Goal: Task Accomplishment & Management: Manage account settings

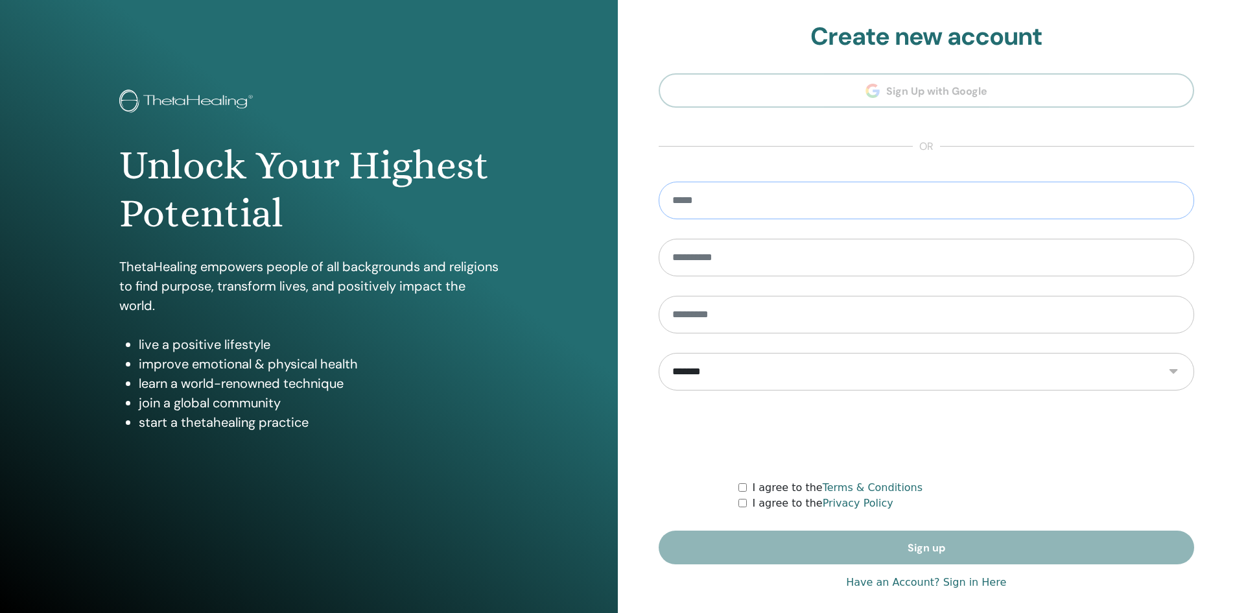
click at [814, 198] on input "email" at bounding box center [927, 201] width 536 height 38
type input "*"
click at [934, 120] on section "**********" at bounding box center [927, 293] width 536 height 543
click at [916, 89] on section "**********" at bounding box center [927, 293] width 536 height 543
click at [967, 584] on link "Have an Account? Sign in Here" at bounding box center [926, 582] width 160 height 16
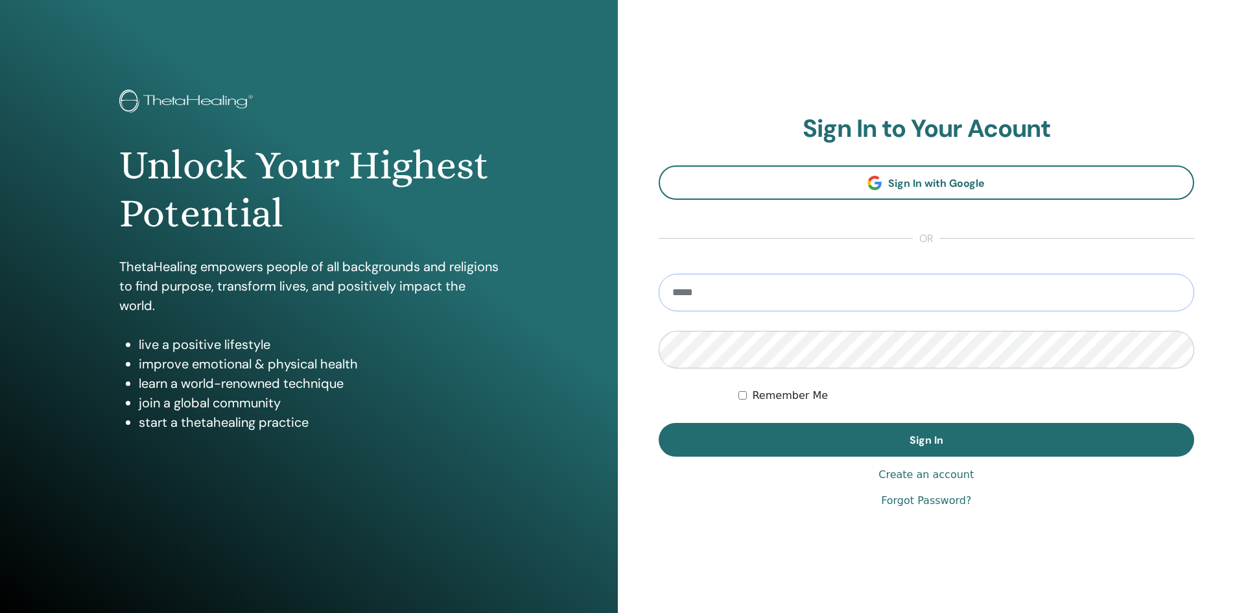
click at [739, 292] on input "email" at bounding box center [927, 293] width 536 height 38
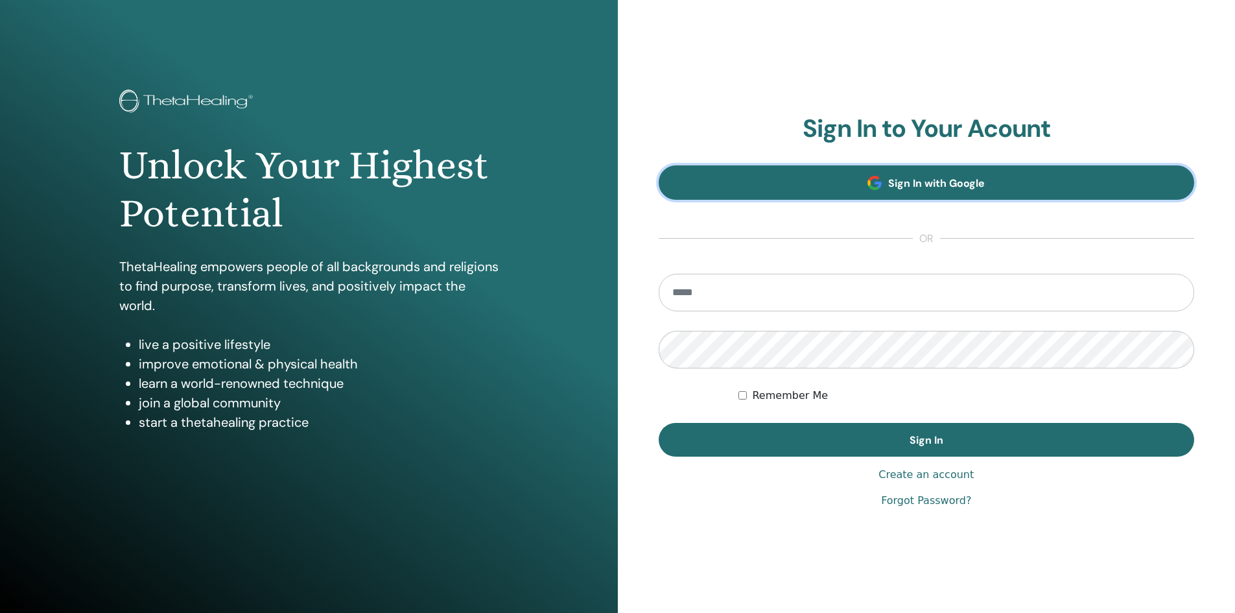
click at [967, 185] on span "Sign In with Google" at bounding box center [936, 183] width 97 height 14
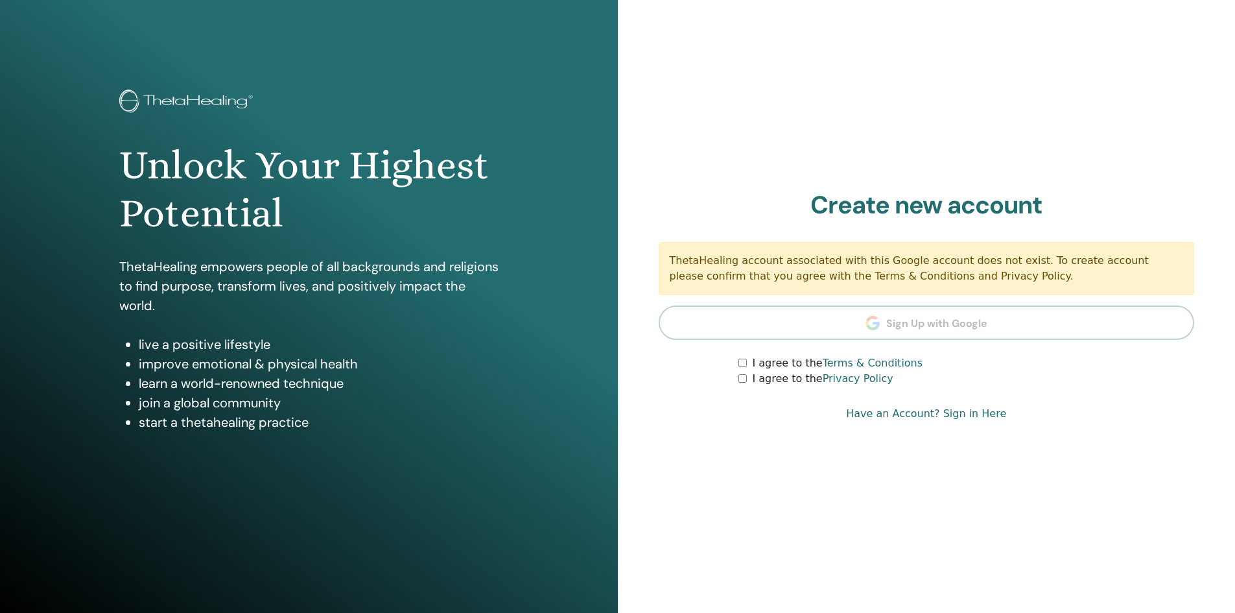
click at [892, 324] on section "Create new account ThetaHealing account associated with this Google account doe…" at bounding box center [927, 289] width 536 height 196
click at [891, 324] on section "Create new account ThetaHealing account associated with this Google account doe…" at bounding box center [927, 289] width 536 height 196
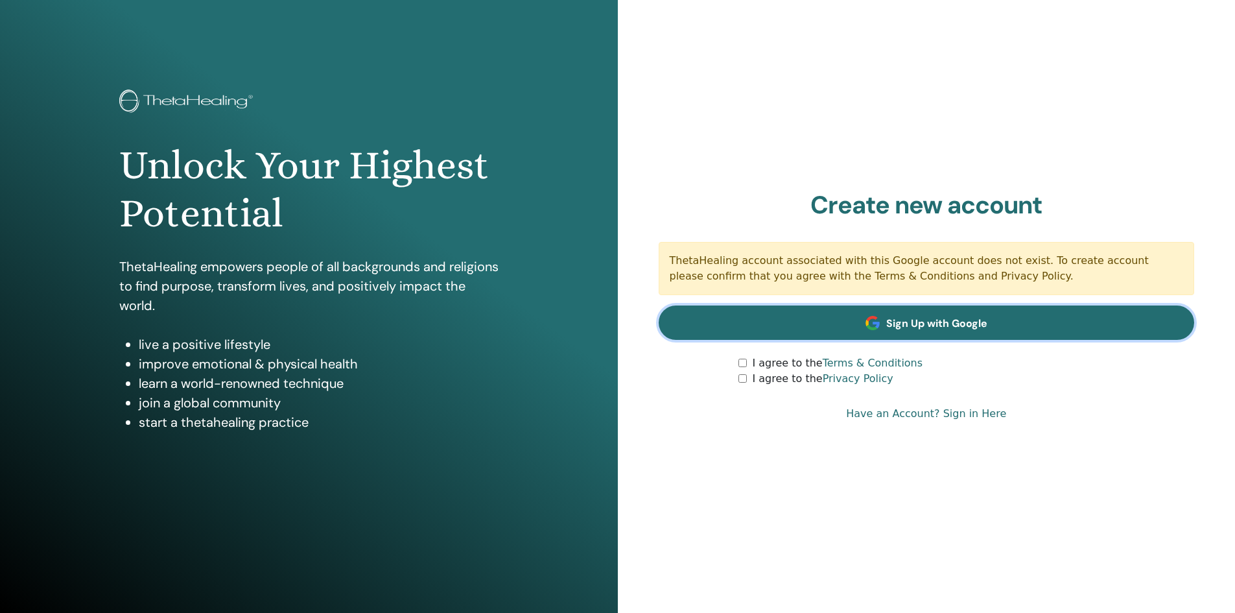
drag, startPoint x: 949, startPoint y: 319, endPoint x: 930, endPoint y: 323, distance: 19.2
click at [950, 319] on span "Sign Up with Google" at bounding box center [936, 323] width 101 height 14
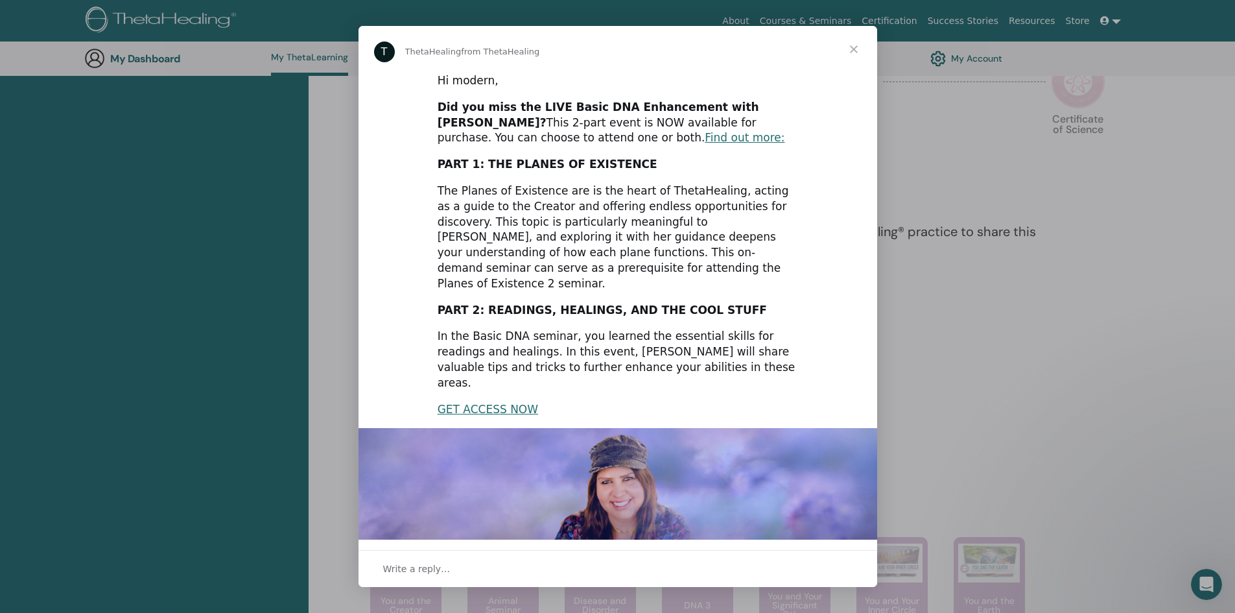
click at [853, 49] on span "Close" at bounding box center [854, 49] width 47 height 47
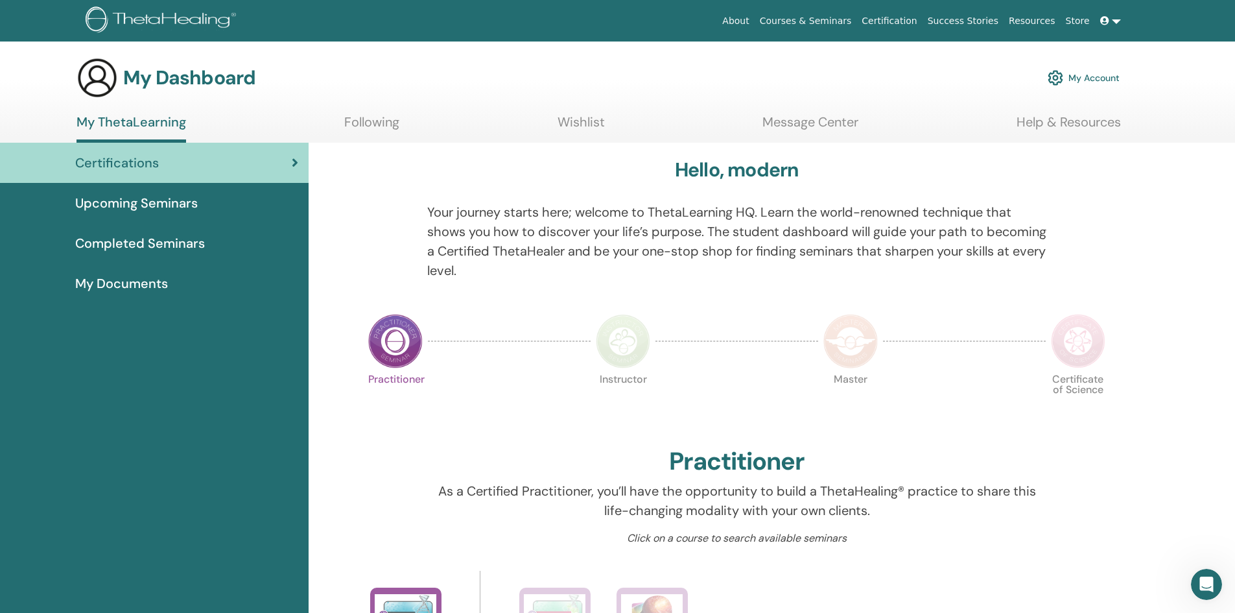
click at [1117, 24] on link at bounding box center [1110, 21] width 31 height 24
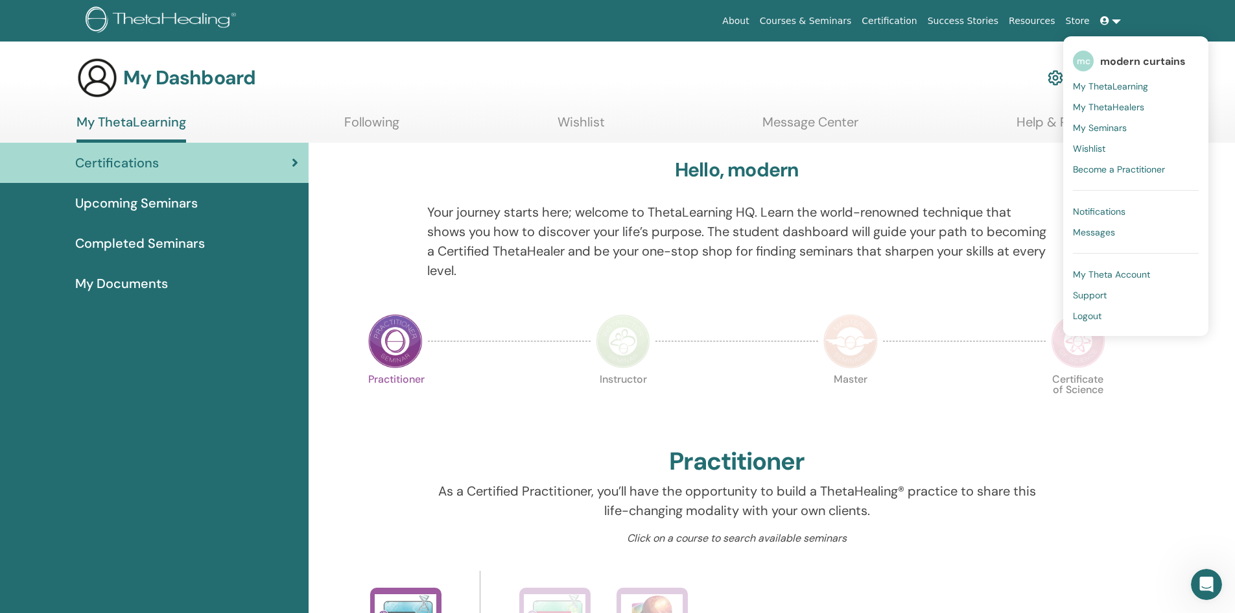
click at [1094, 316] on span "Logout" at bounding box center [1087, 316] width 29 height 12
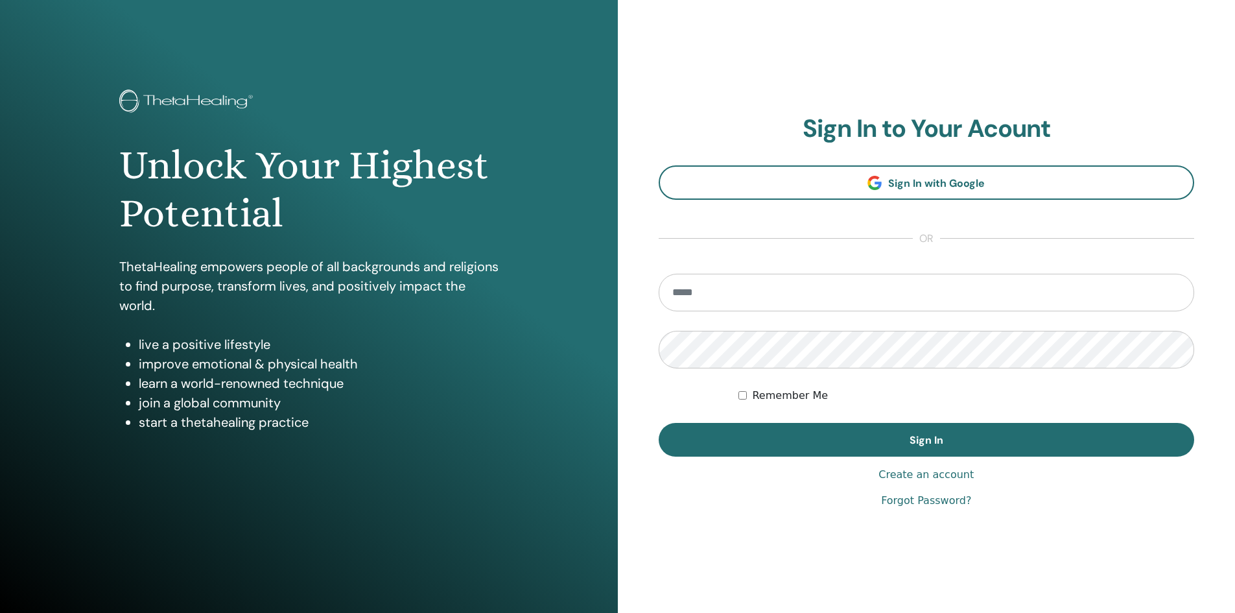
click at [917, 476] on link "Create an account" at bounding box center [926, 475] width 95 height 16
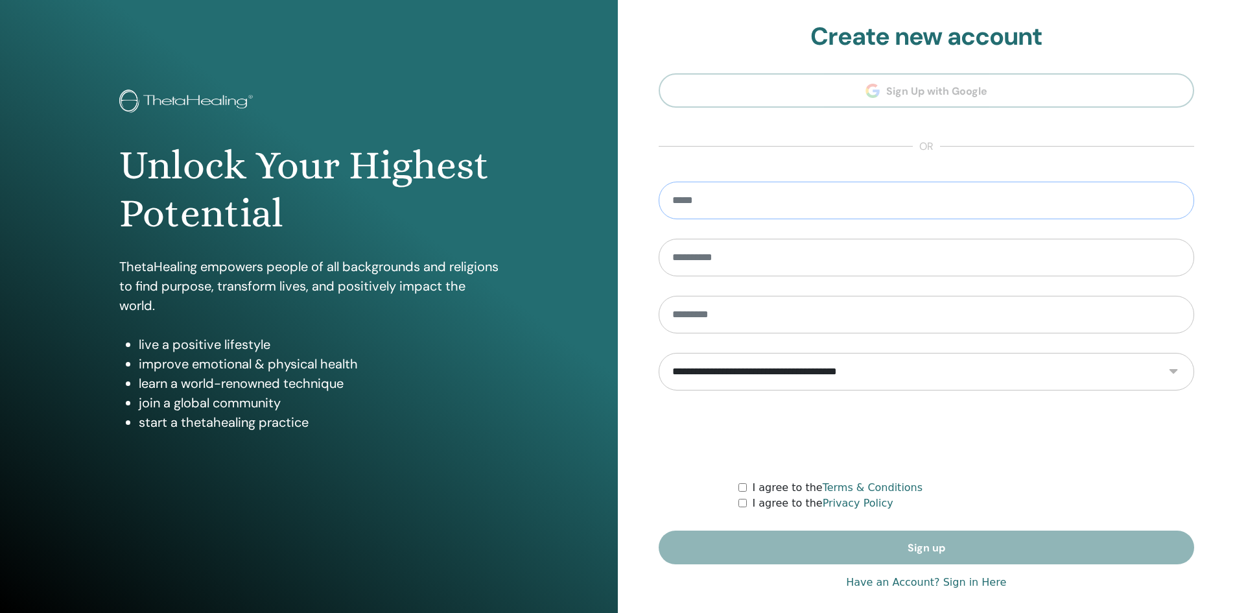
click at [806, 206] on input "email" at bounding box center [927, 201] width 536 height 38
